Goal: Information Seeking & Learning: Learn about a topic

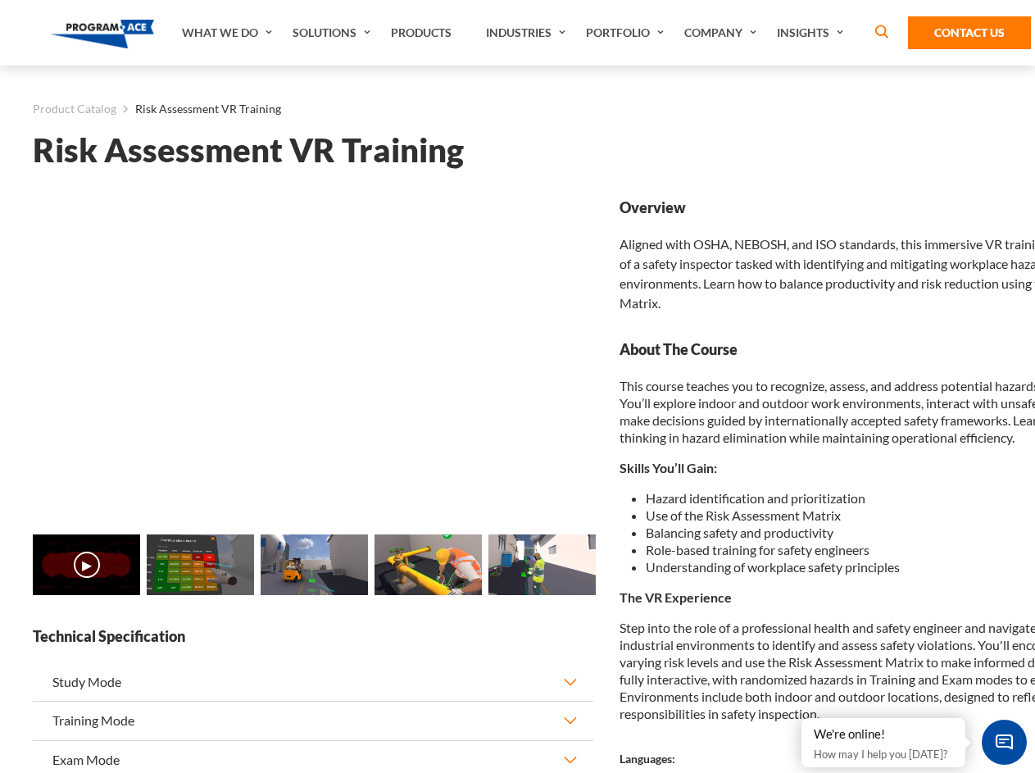
click at [334, 33] on link "Solutions" at bounding box center [333, 33] width 98 height 66
click at [0, 0] on div "AI & Computer Vision Solutions Computer Vision Quality Control AI tools for fas…" at bounding box center [0, 0] width 0 height 0
click at [0, 0] on div "AI & Computer Vision Solutions Virtual Training Solutions Virtual Tour Solution…" at bounding box center [0, 0] width 0 height 0
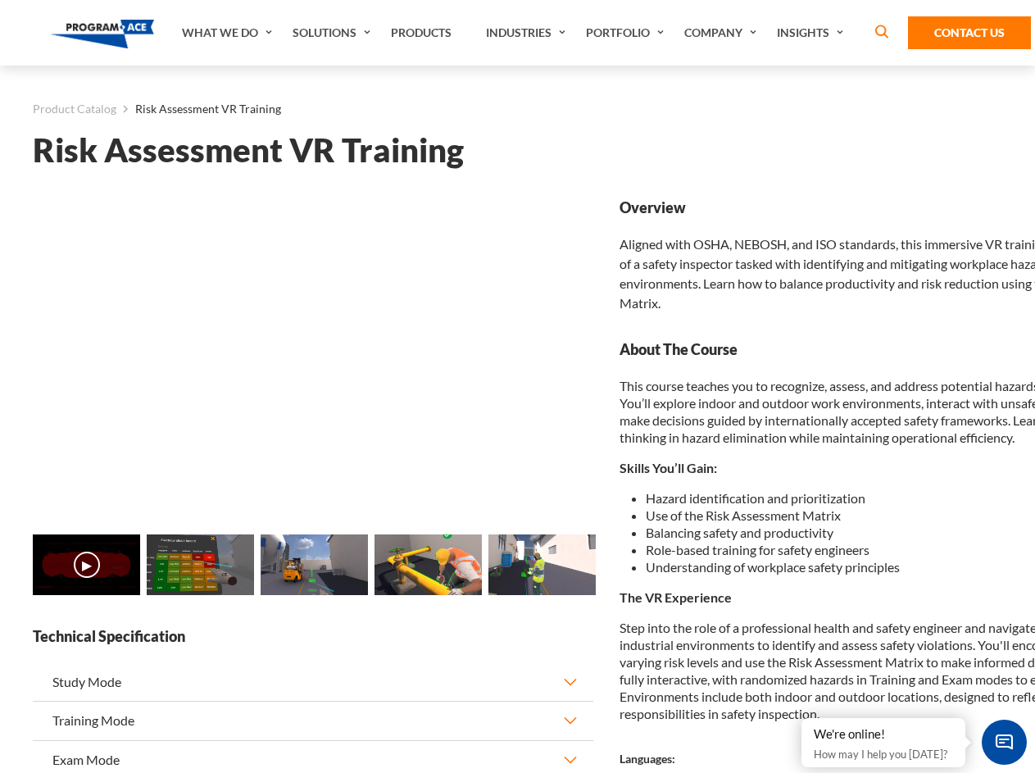
click at [0, 0] on div "AI & Computer Vision Solutions Virtual Training Solutions Virtual Tour Solution…" at bounding box center [0, 0] width 0 height 0
click at [0, 0] on div "AI & Computer Vision Solutions Computer Vision Quality Control AI tools for fas…" at bounding box center [0, 0] width 0 height 0
